Goal: Book appointment/travel/reservation

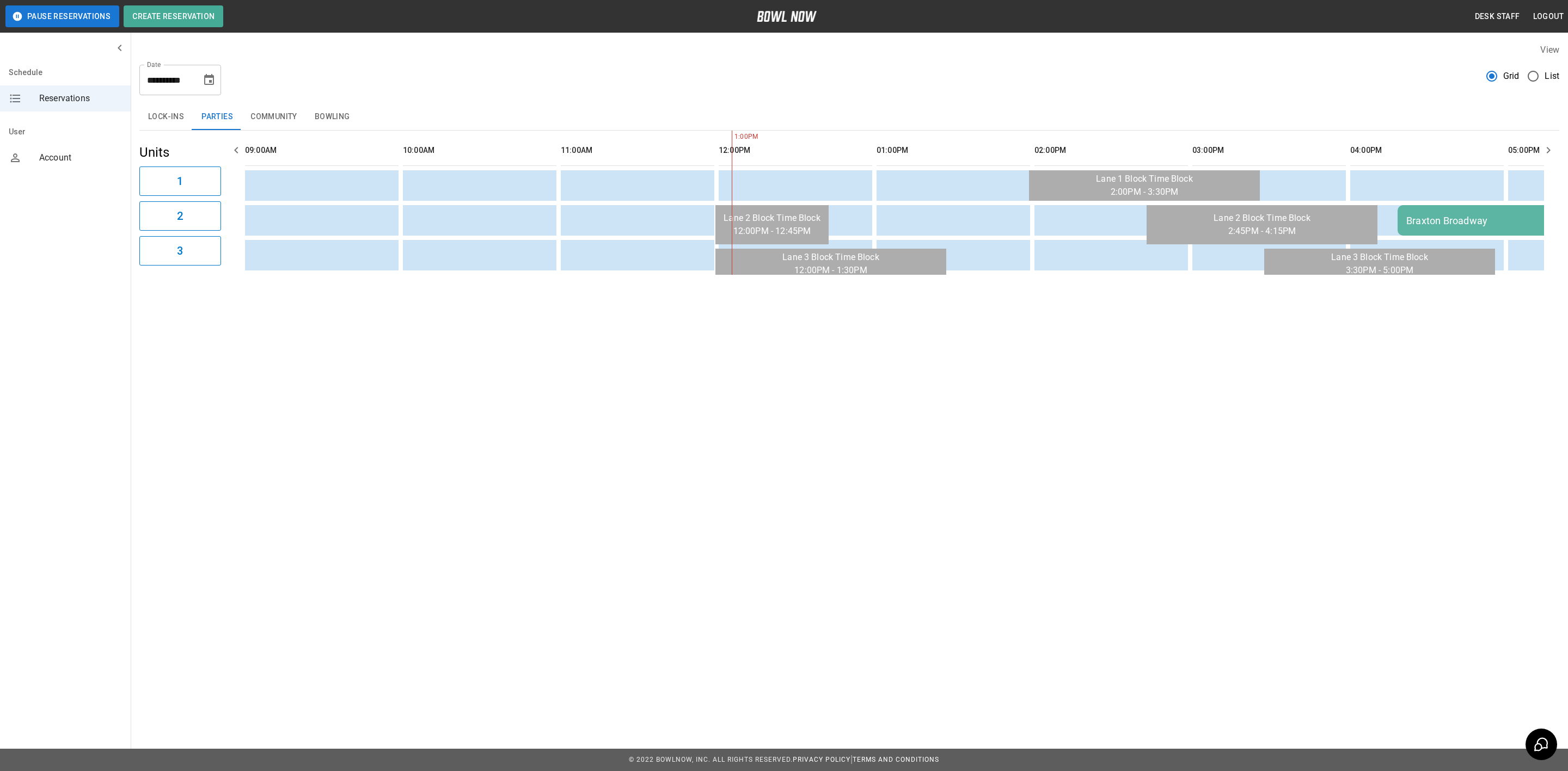
scroll to position [0, 474]
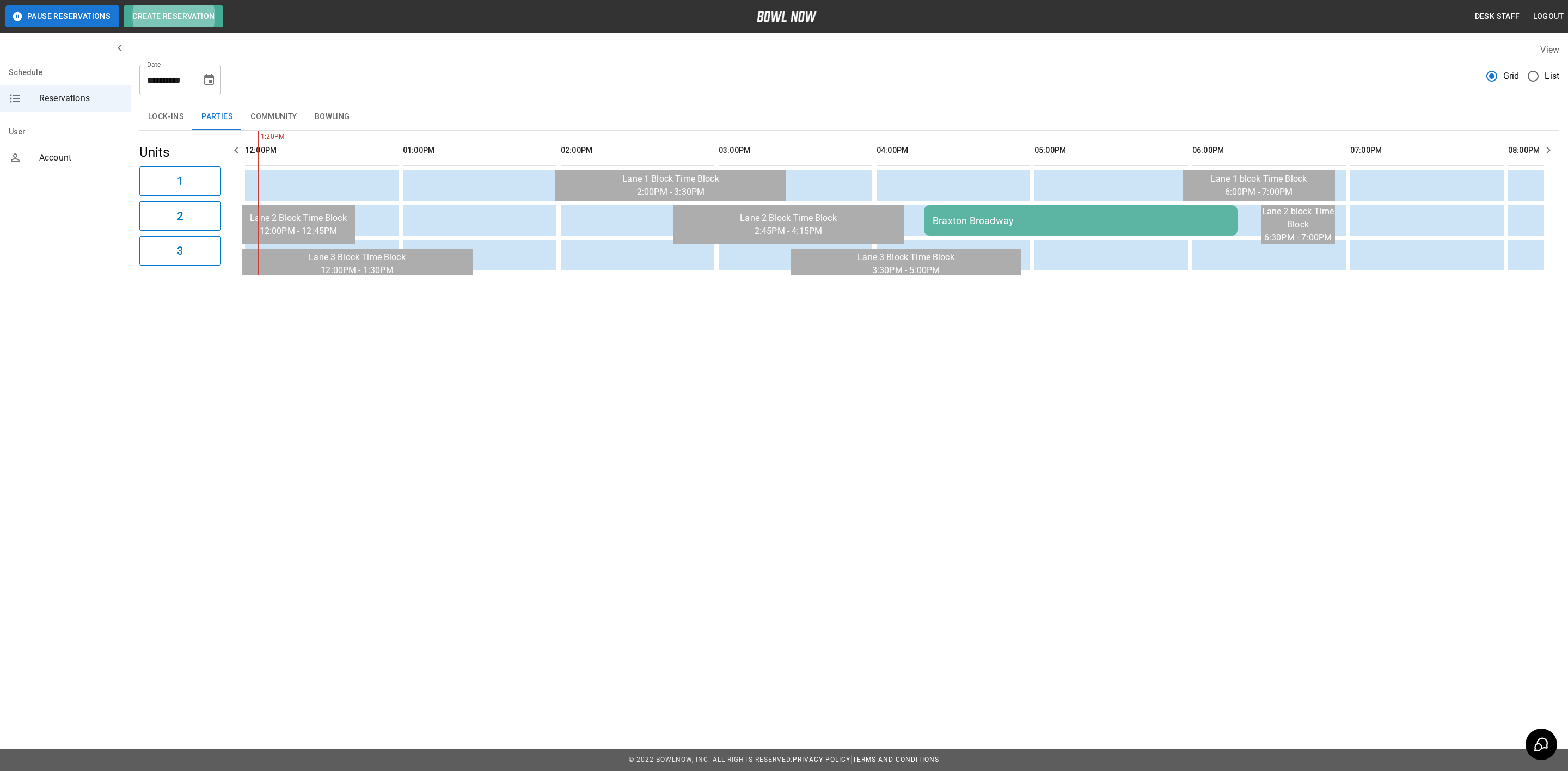
click at [208, 83] on icon "Choose date, selected date is Sep 13, 2025" at bounding box center [209, 80] width 13 height 13
click at [216, 178] on button "12" at bounding box center [210, 178] width 20 height 20
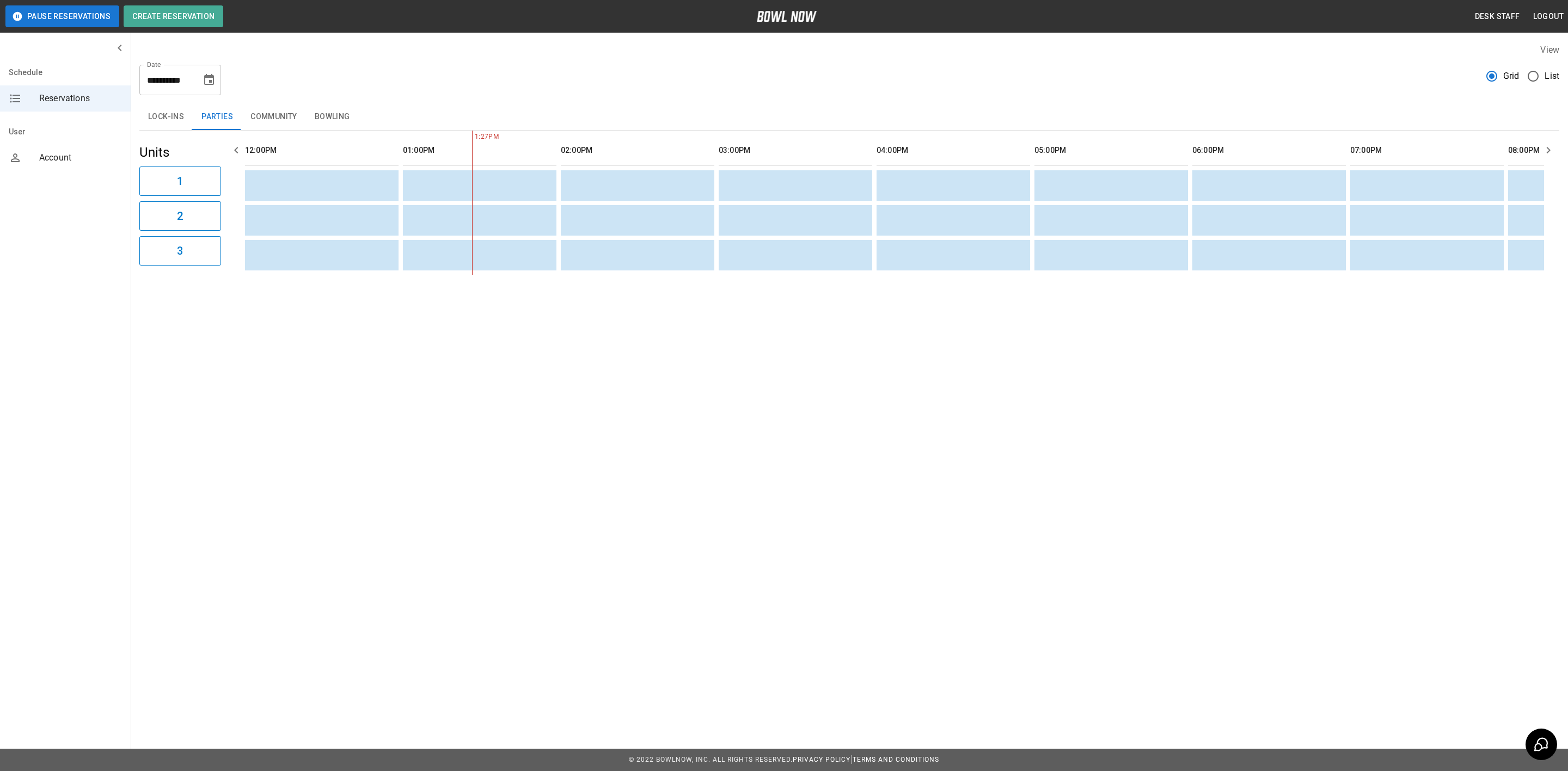
scroll to position [0, 631]
click at [206, 74] on icon "Choose date, selected date is Sep 12, 2025" at bounding box center [209, 80] width 13 height 13
click at [201, 112] on button "Previous month" at bounding box center [209, 112] width 19 height 19
click at [236, 211] on button "23" at bounding box center [232, 220] width 20 height 20
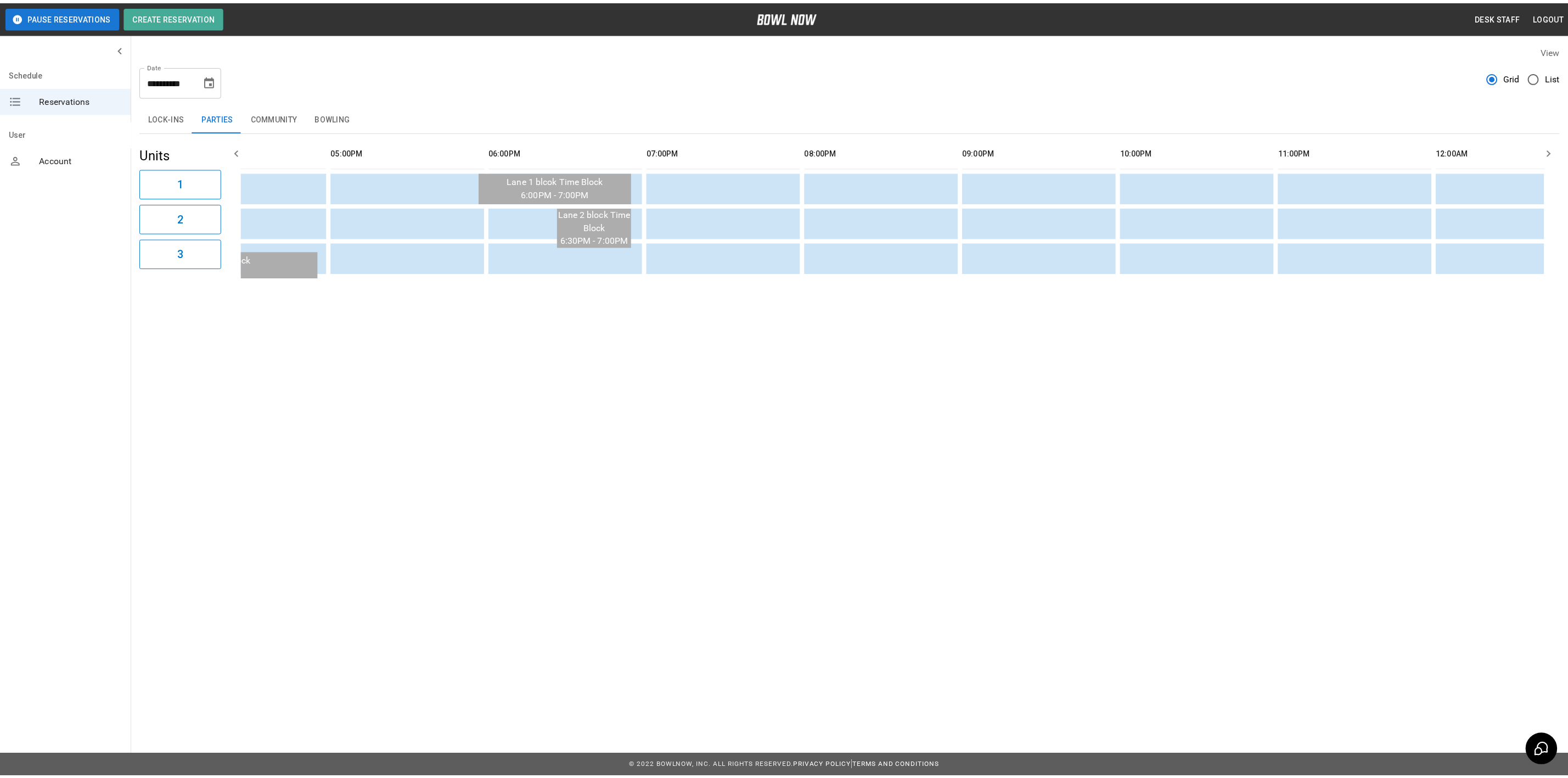
scroll to position [0, 1357]
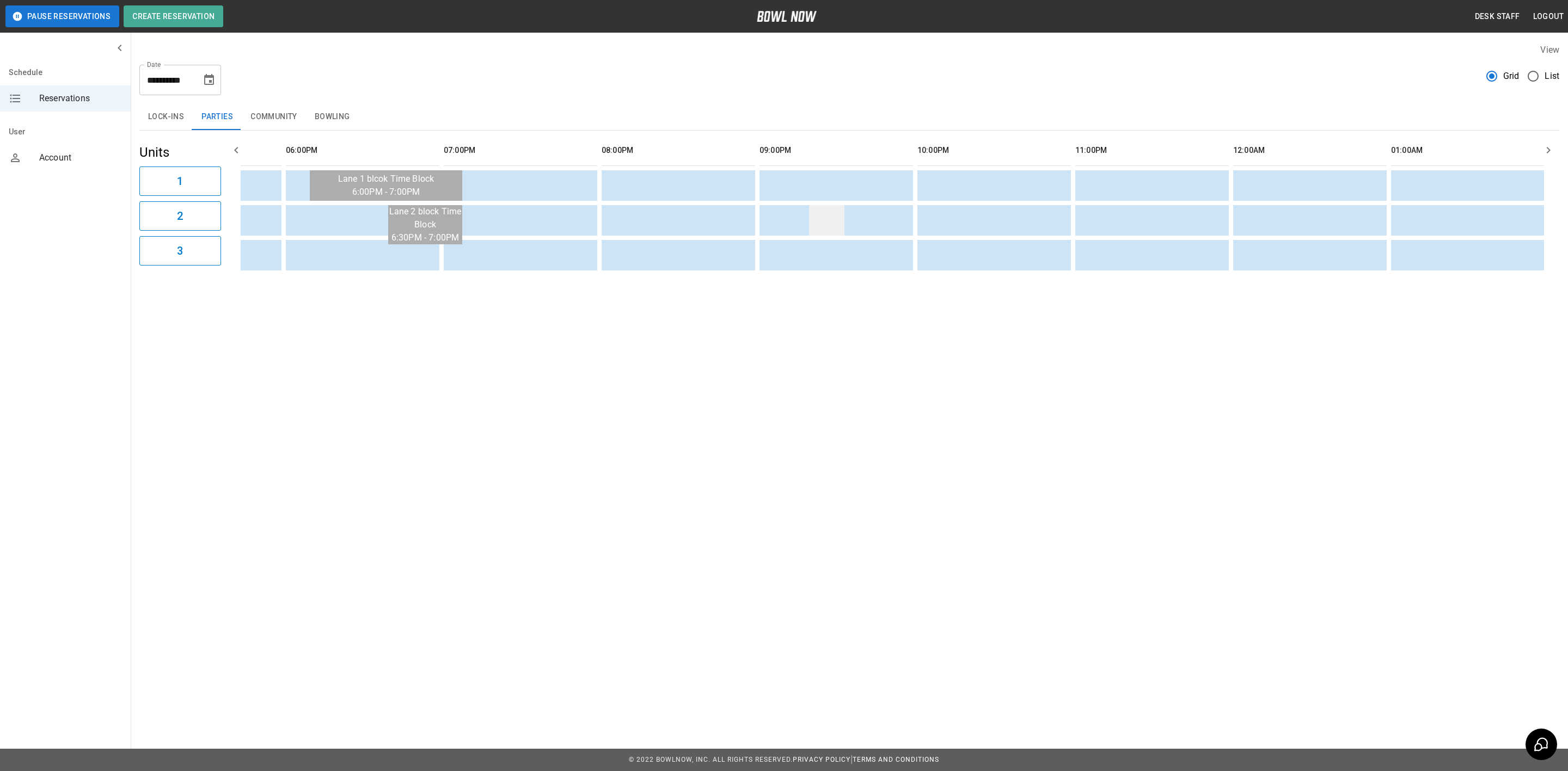
drag, startPoint x: 327, startPoint y: 110, endPoint x: 814, endPoint y: 224, distance: 500.2
click at [327, 110] on button "Bowling" at bounding box center [332, 117] width 53 height 26
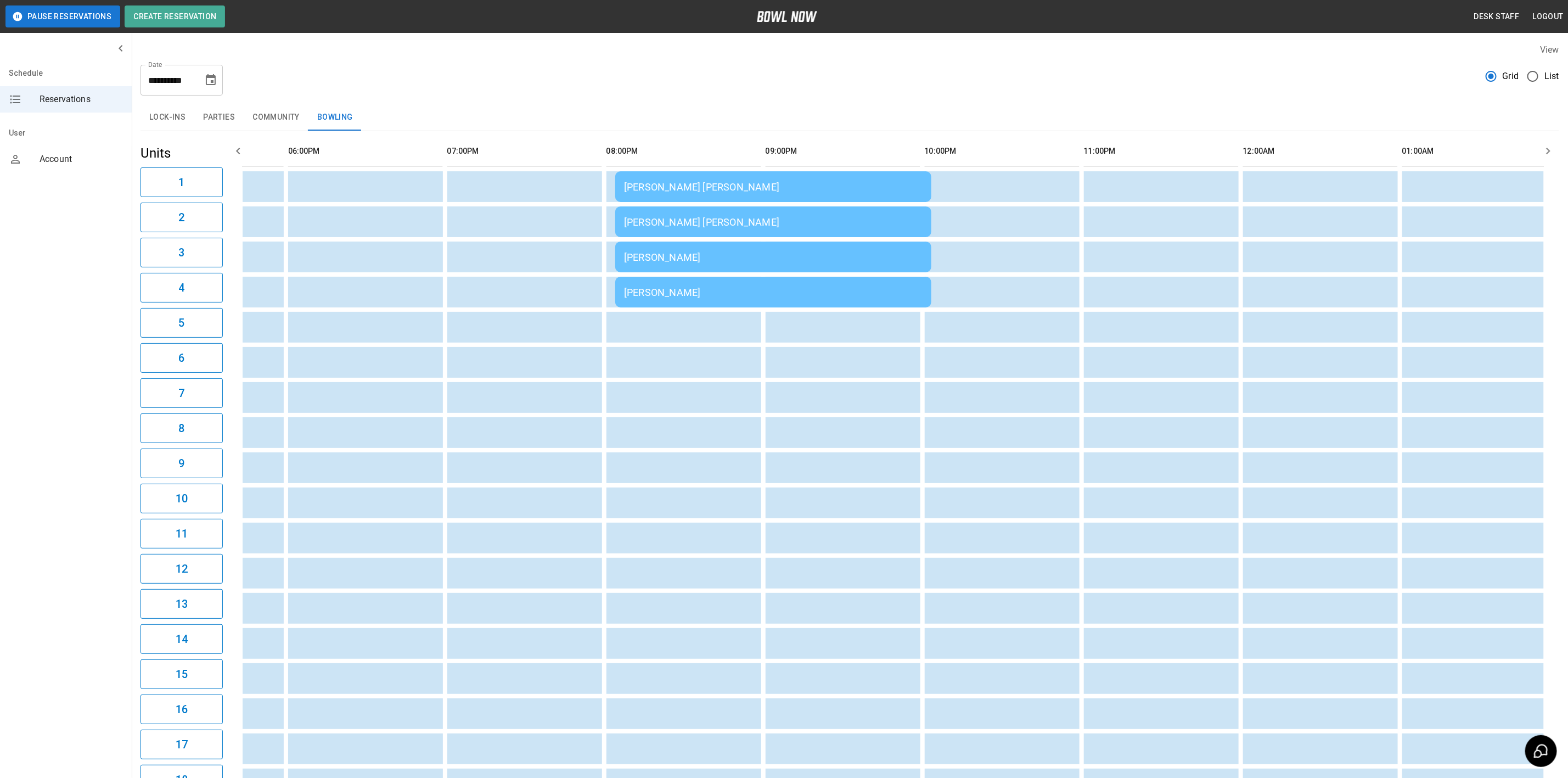
scroll to position [0, 0]
click at [209, 70] on button "Choose date, selected date is Aug 23, 2025" at bounding box center [211, 81] width 22 height 22
drag, startPoint x: 101, startPoint y: 244, endPoint x: 1366, endPoint y: 56, distance: 1278.9
click at [101, 244] on button "24" at bounding box center [102, 243] width 20 height 20
type input "**********"
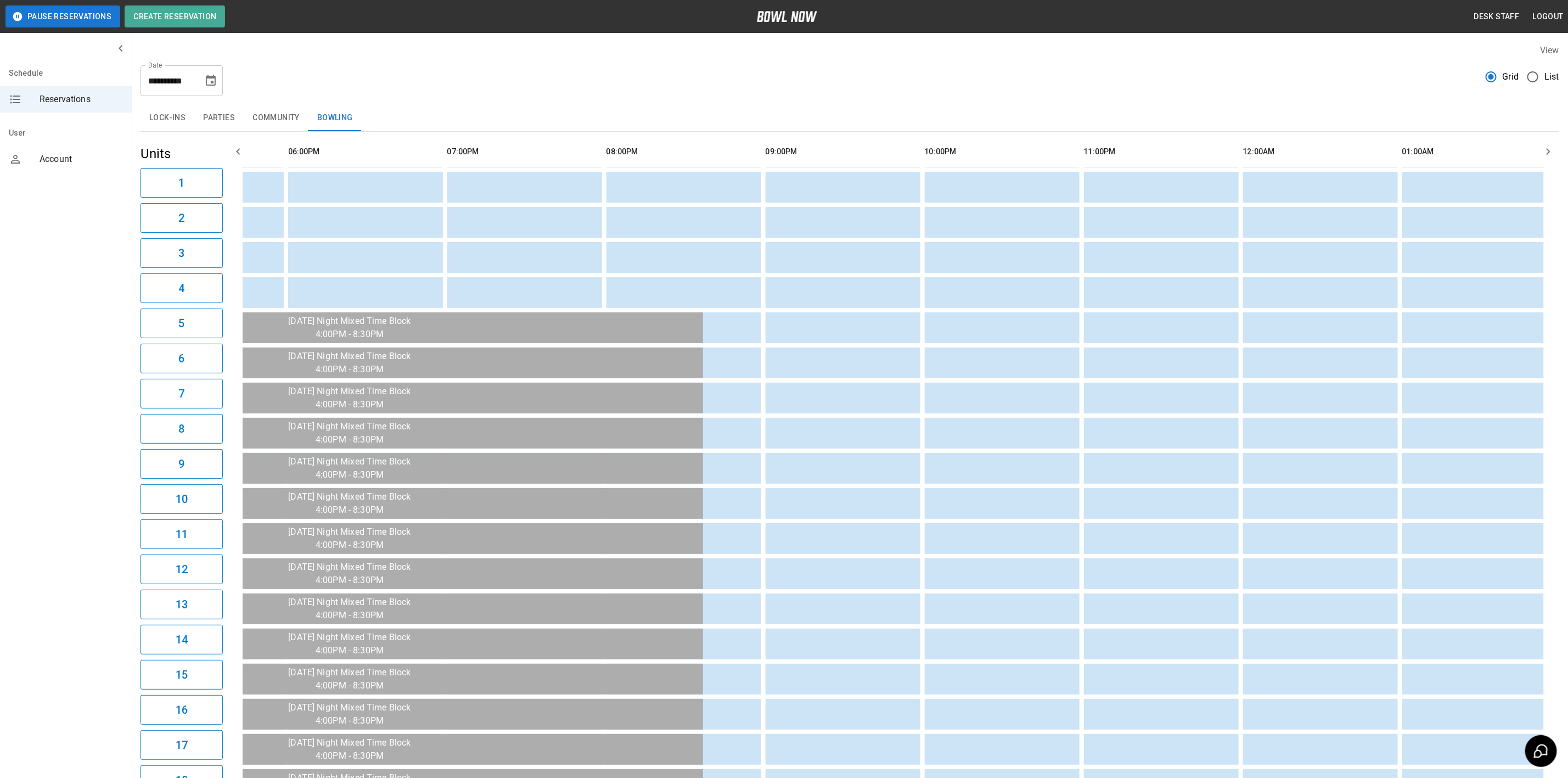
click at [198, 118] on button "Parties" at bounding box center [219, 118] width 49 height 27
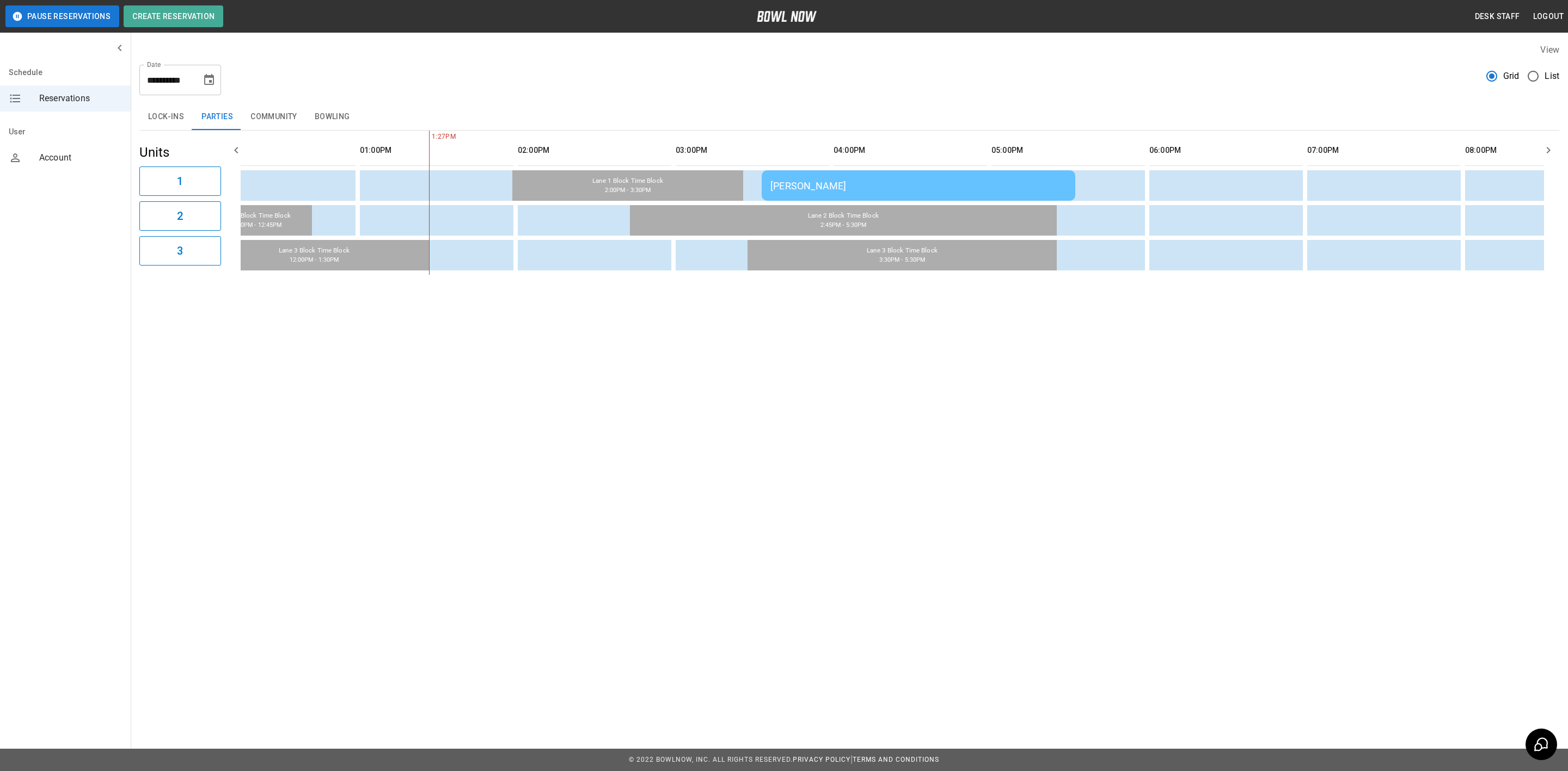
scroll to position [0, 518]
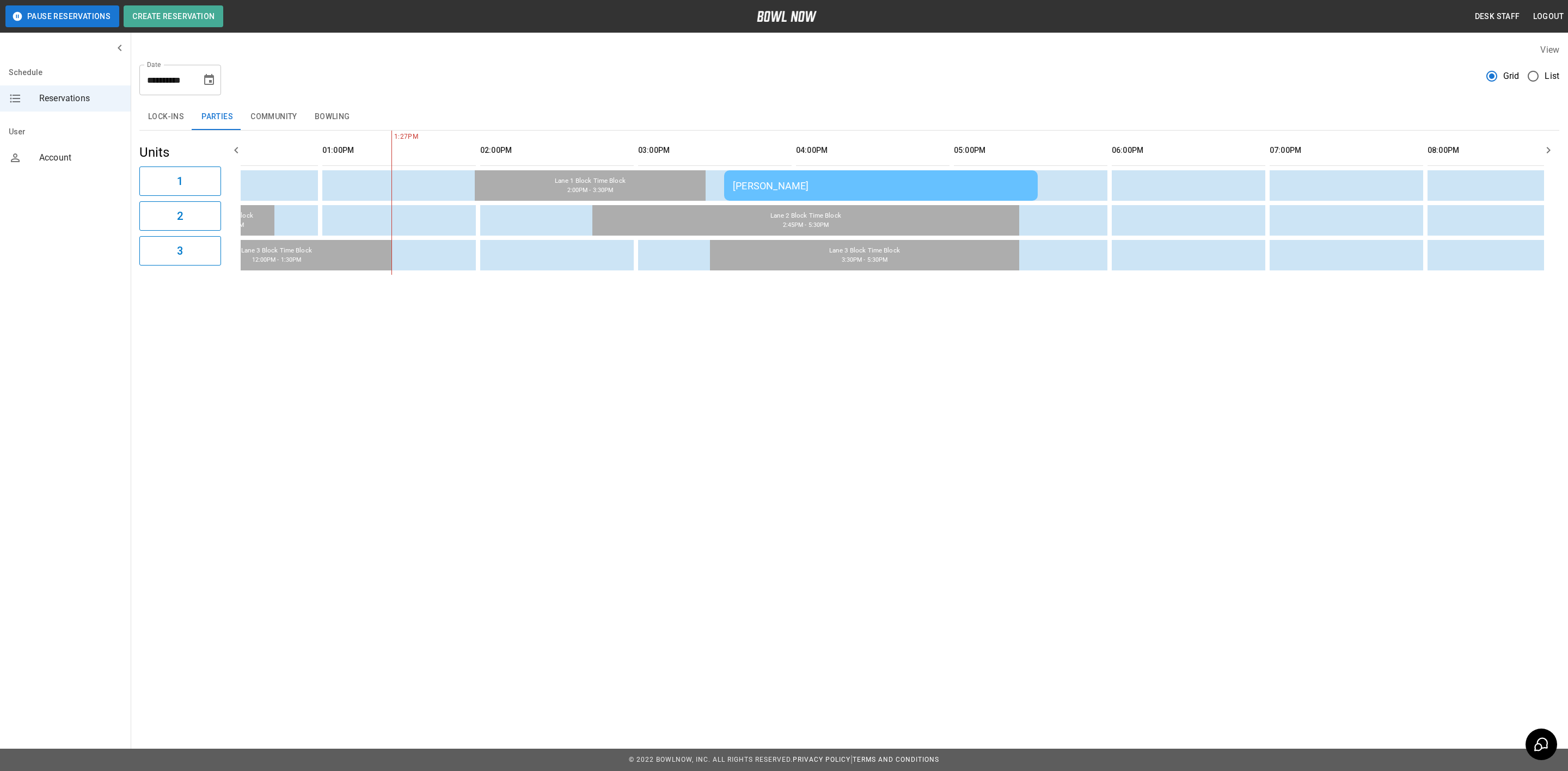
click at [928, 187] on div "[PERSON_NAME]" at bounding box center [881, 186] width 296 height 12
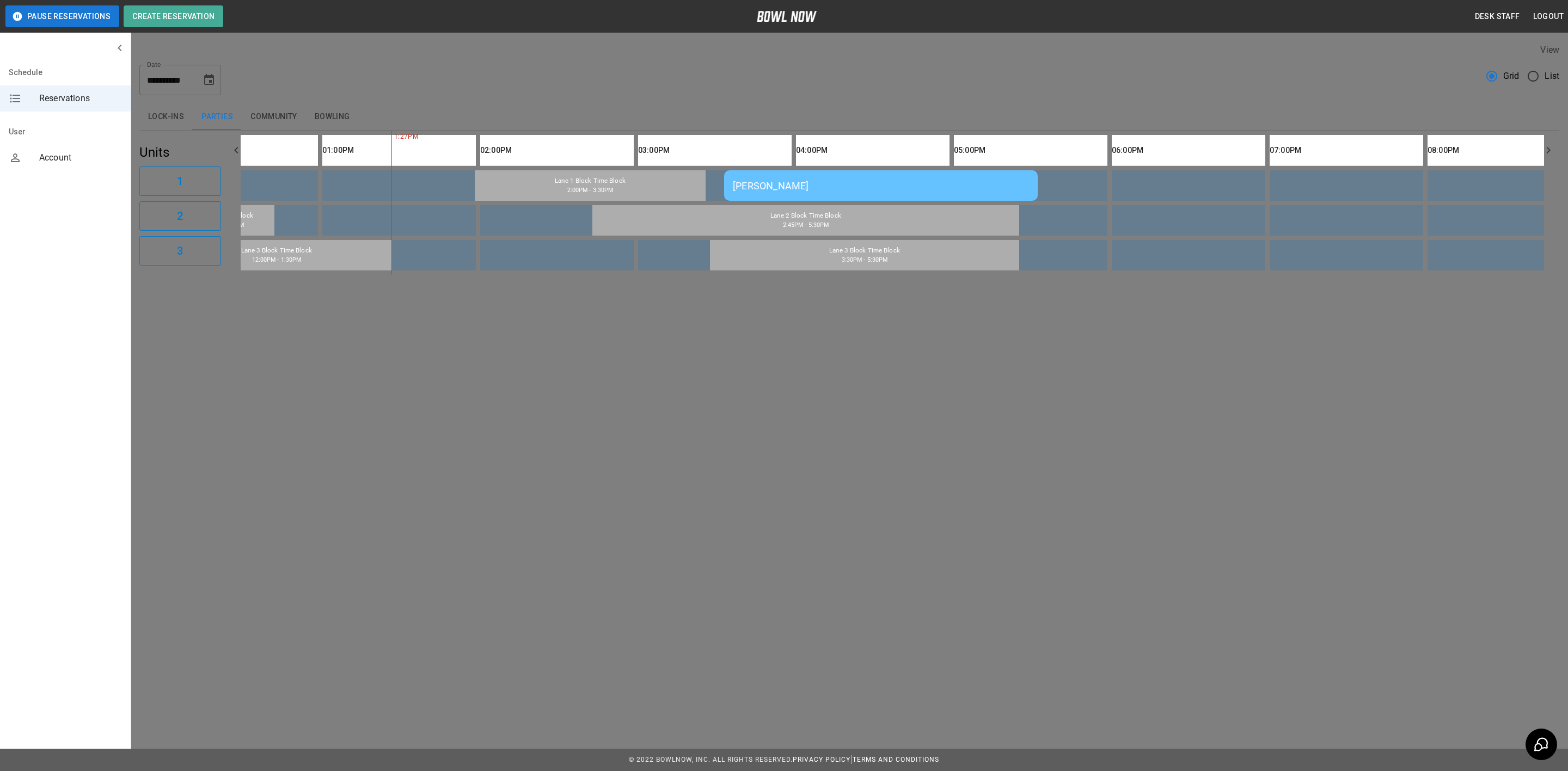
click at [1272, 406] on div at bounding box center [784, 385] width 1568 height 771
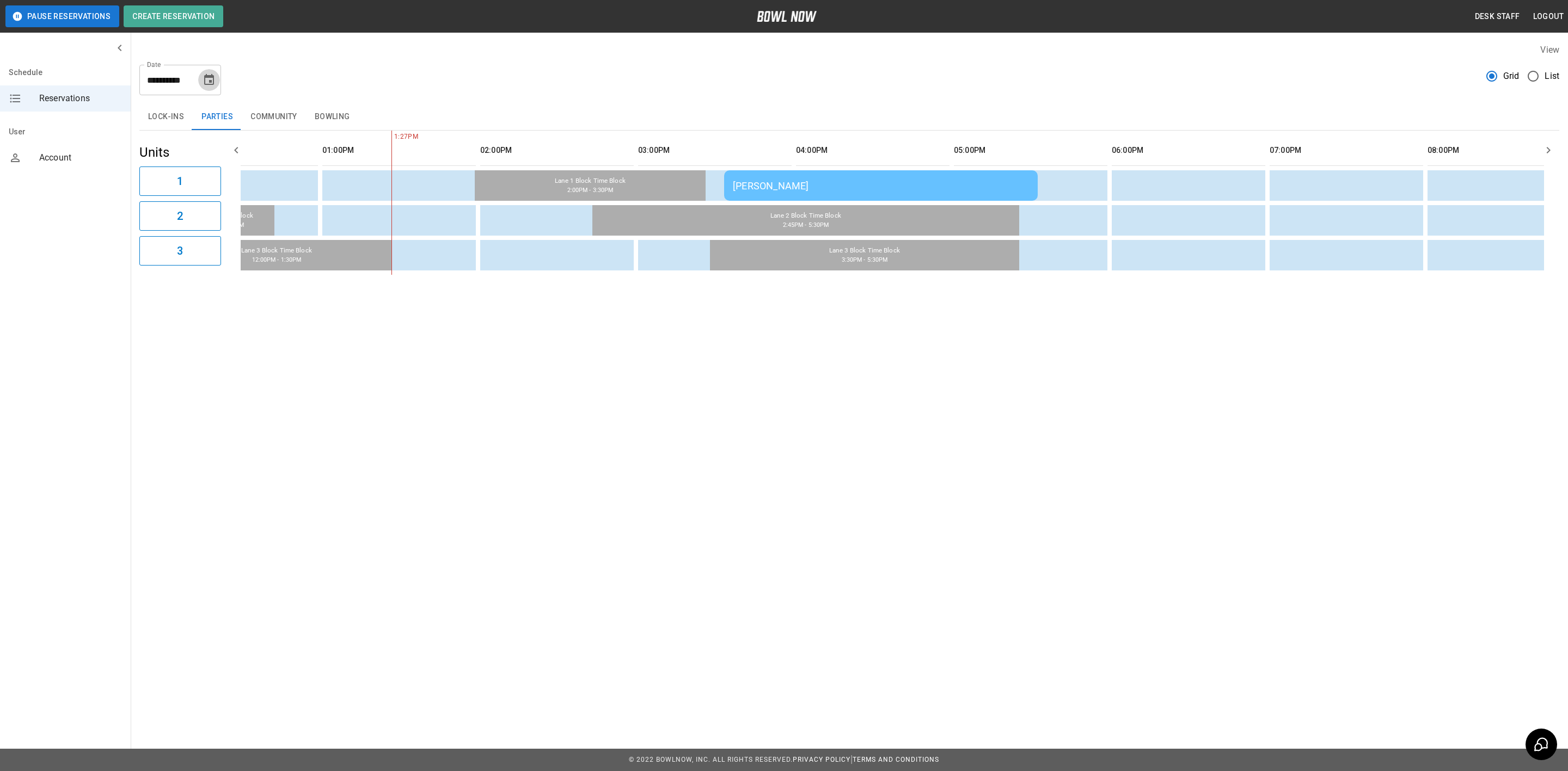
click at [201, 78] on button "Choose date, selected date is Aug 24, 2025" at bounding box center [209, 80] width 22 height 22
